Goal: Communication & Community: Connect with others

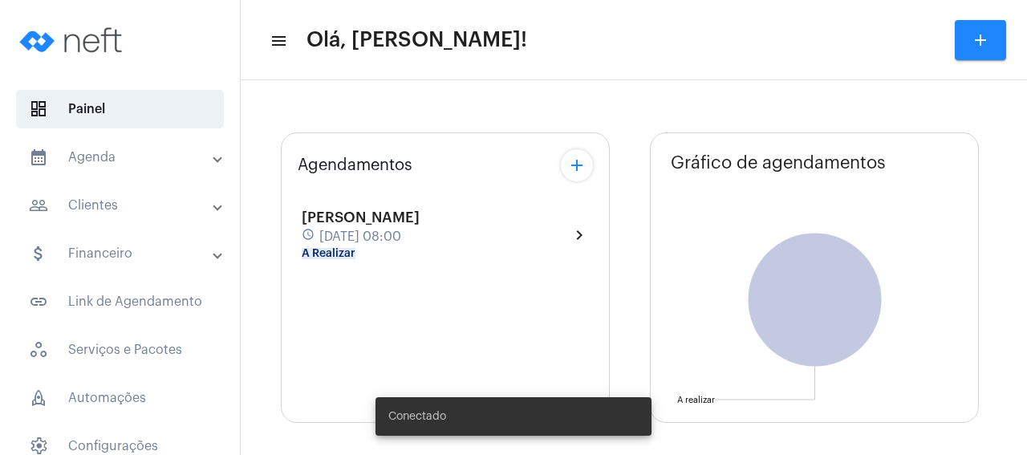
type input "[URL][DOMAIN_NAME]"
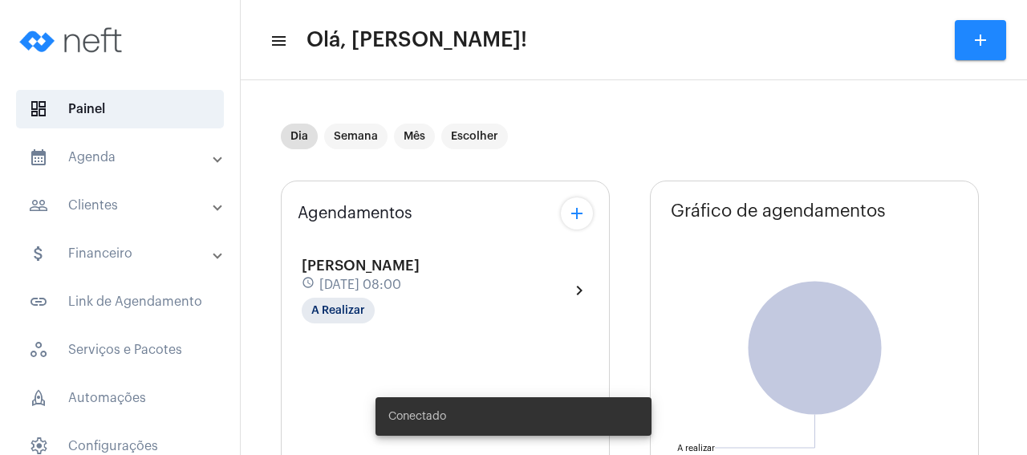
click at [420, 270] on span "[PERSON_NAME]" at bounding box center [361, 265] width 118 height 14
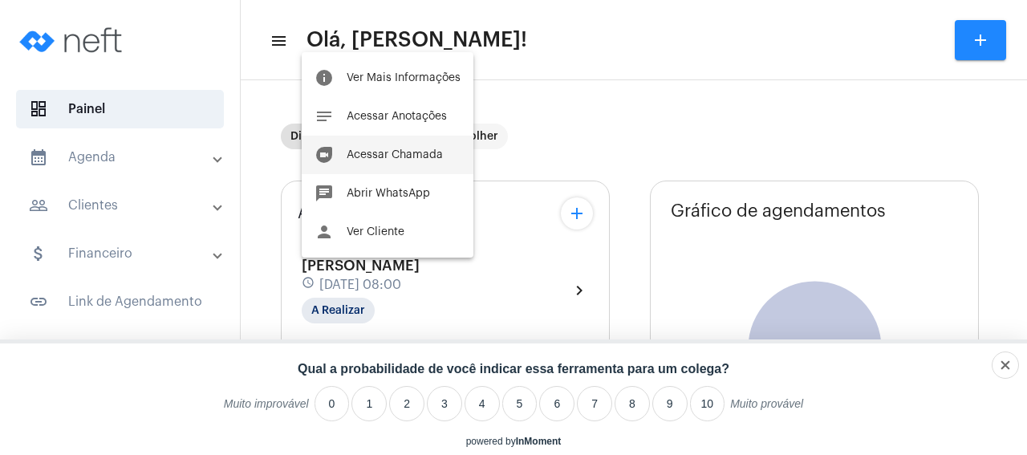
click at [409, 148] on button "duo [PERSON_NAME]" at bounding box center [388, 155] width 172 height 39
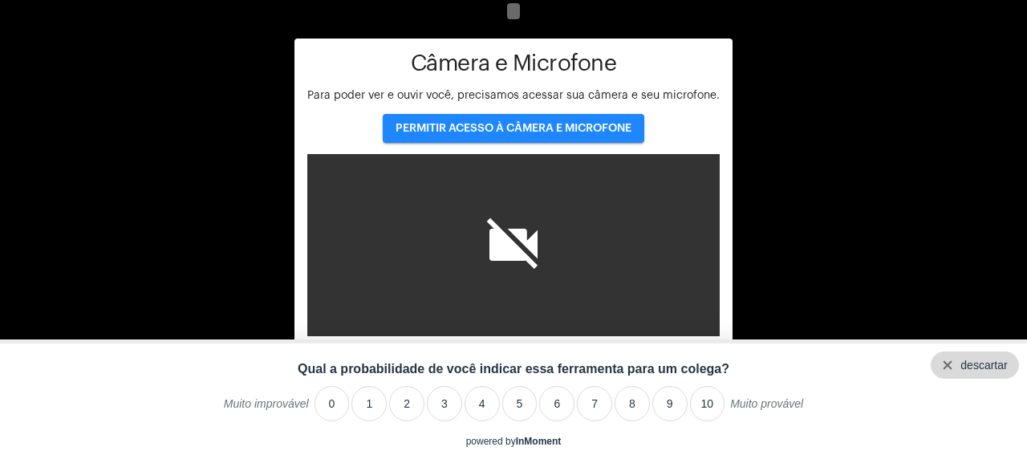
click at [1005, 363] on div "descartar" at bounding box center [984, 365] width 47 height 13
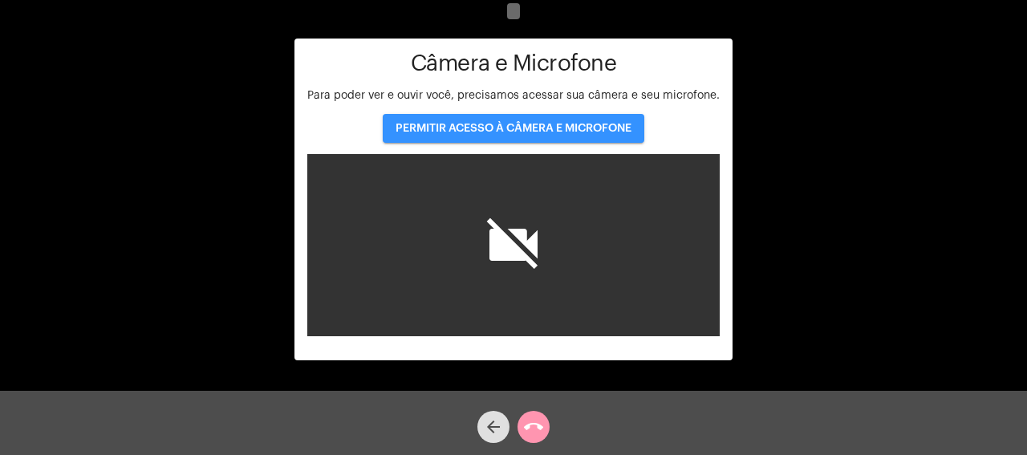
click at [541, 121] on button "PERMITIR ACESSO À CÂMERA E MICROFONE" at bounding box center [514, 128] width 262 height 29
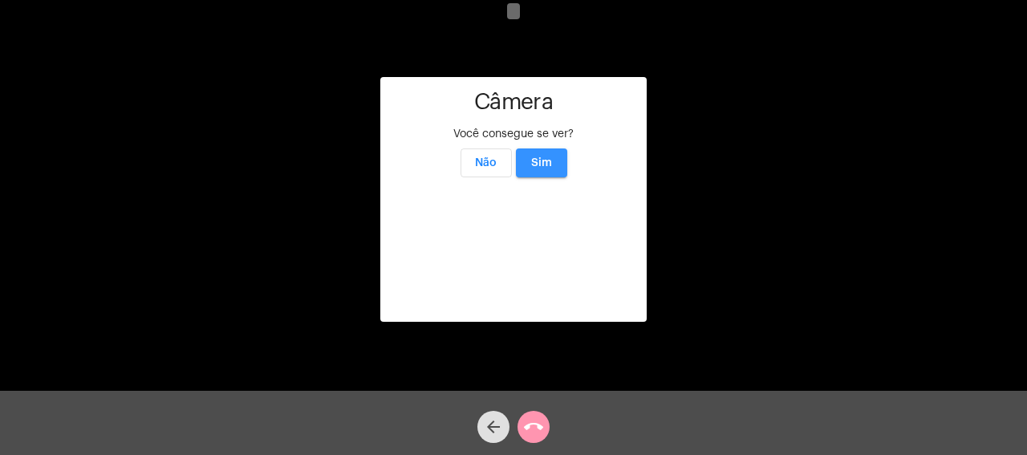
click at [532, 157] on span "Sim" at bounding box center [541, 162] width 21 height 11
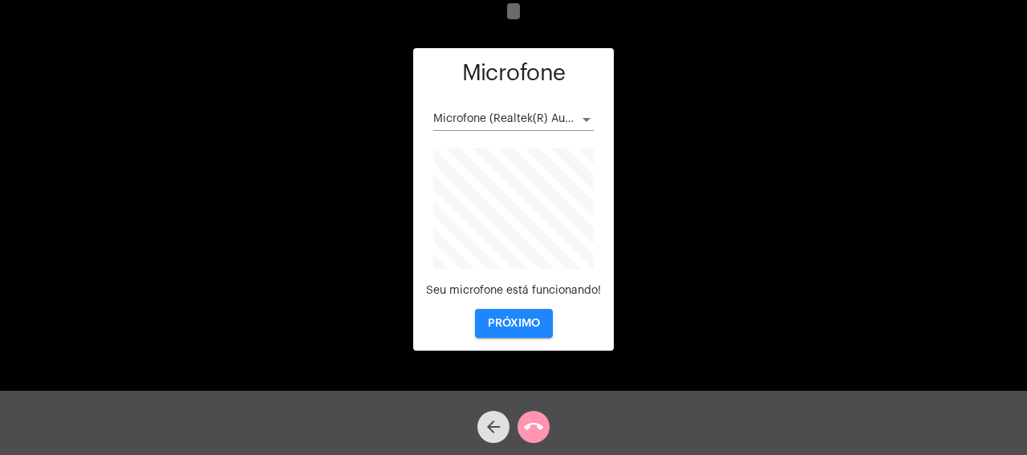
click at [532, 327] on span "PRÓXIMO" at bounding box center [514, 323] width 52 height 11
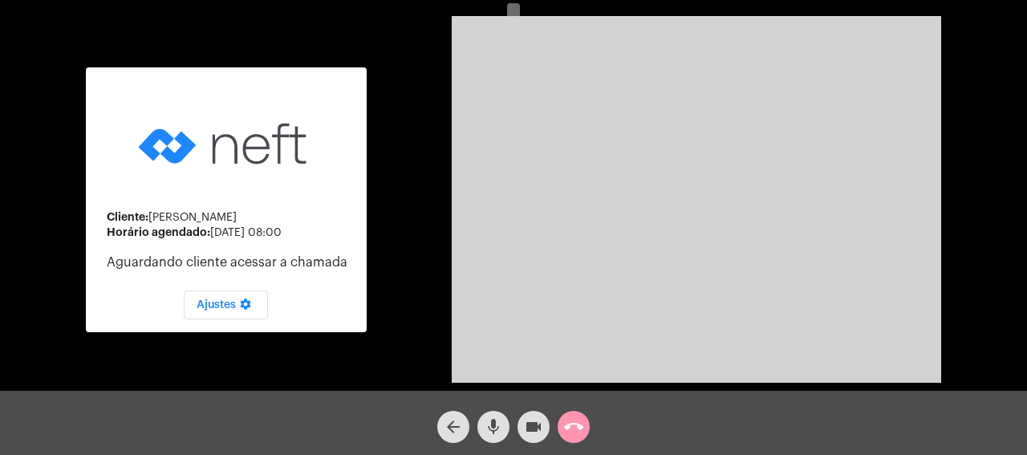
click at [1020, 94] on div "Cliente: [PERSON_NAME] Horário agendado: [DATE] 08:00 Aguardando cliente acessa…" at bounding box center [514, 197] width 1024 height 391
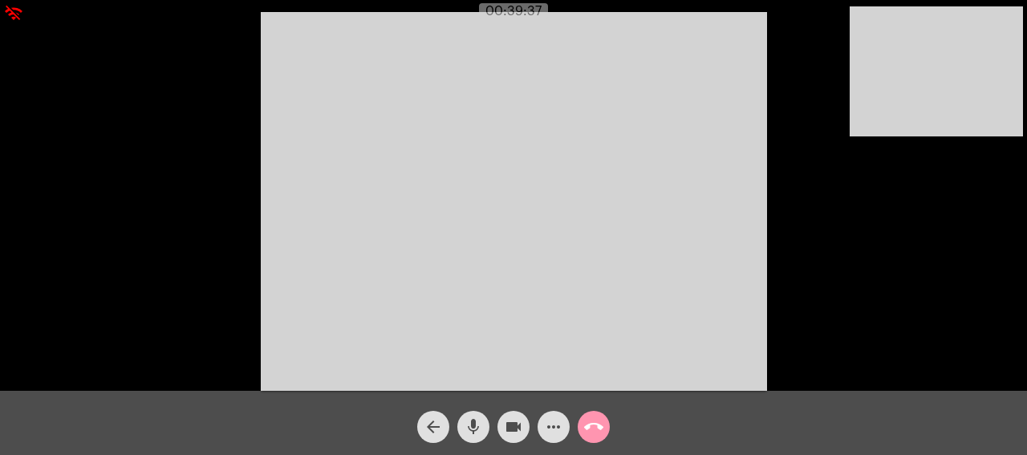
click at [553, 423] on mat-icon "more_horiz" at bounding box center [553, 426] width 19 height 19
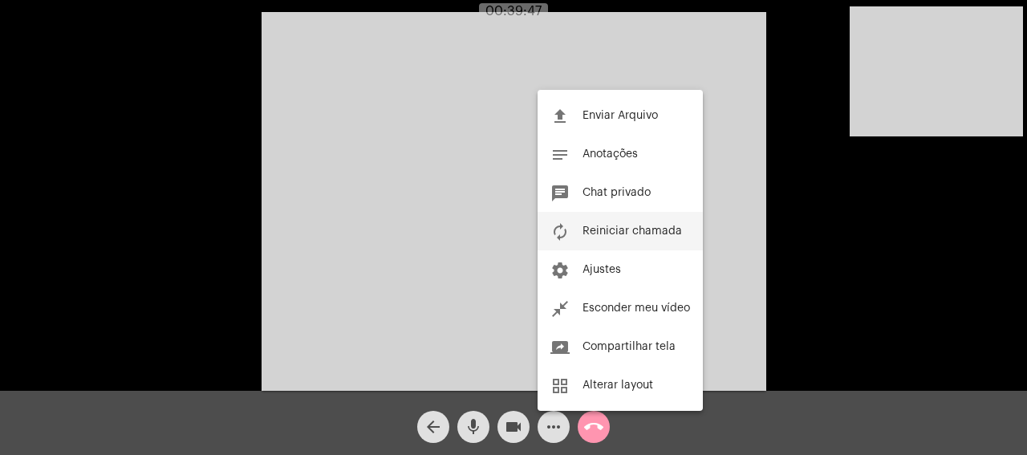
click at [665, 232] on span "Reiniciar chamada" at bounding box center [633, 231] width 100 height 11
